Goal: Task Accomplishment & Management: Use online tool/utility

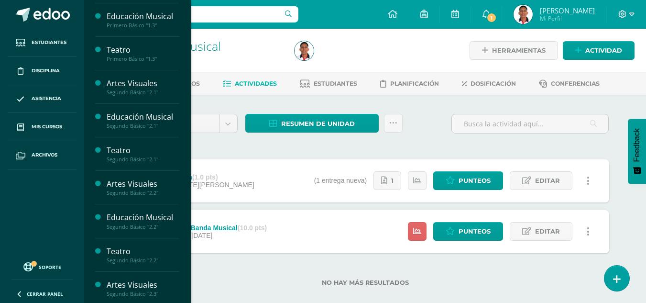
scroll to position [281, 0]
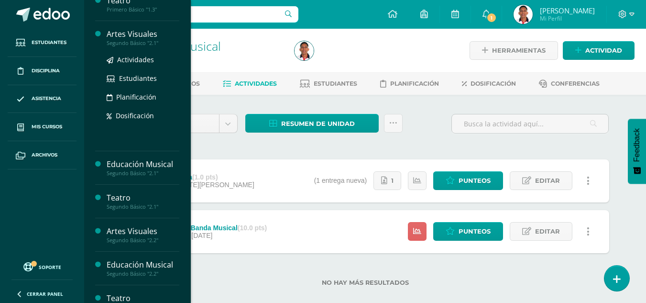
click at [144, 33] on div "Artes Visuales" at bounding box center [143, 34] width 73 height 11
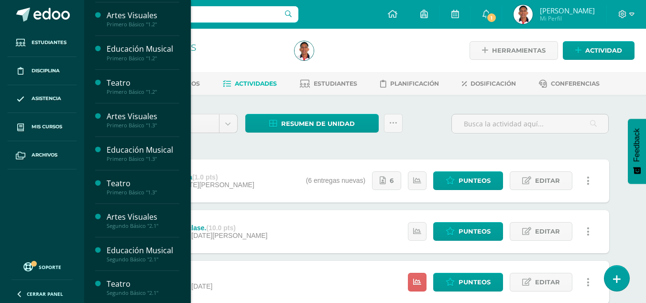
scroll to position [224, 0]
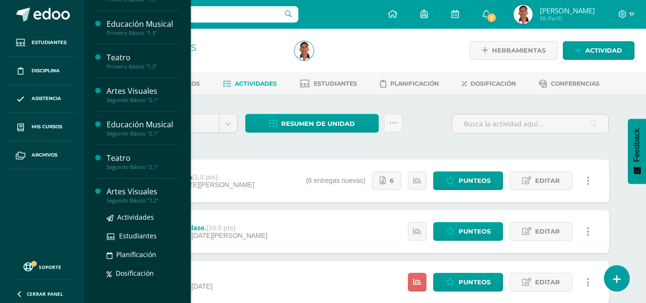
click at [140, 191] on div "Artes Visuales" at bounding box center [143, 191] width 73 height 11
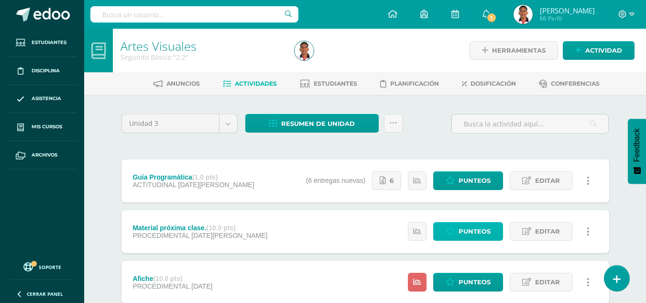
click at [470, 232] on span "Punteos" at bounding box center [475, 231] width 32 height 18
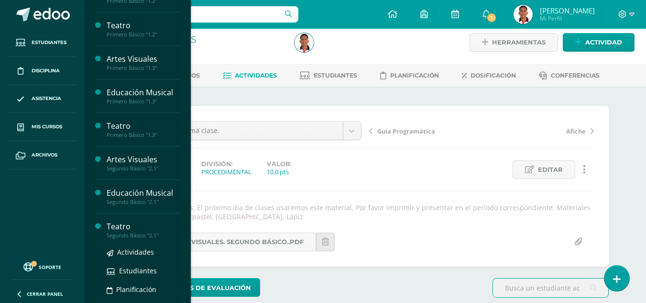
scroll to position [9, 0]
click at [118, 223] on div "Teatro" at bounding box center [143, 226] width 73 height 11
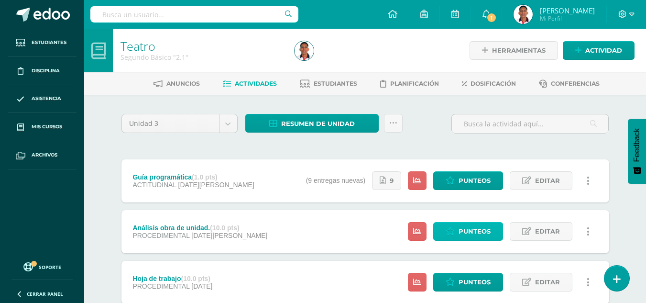
click at [458, 229] on link "Punteos" at bounding box center [468, 231] width 70 height 19
